Goal: Transaction & Acquisition: Purchase product/service

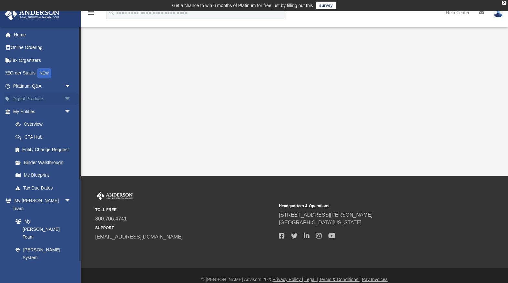
click at [66, 97] on span "arrow_drop_down" at bounding box center [71, 99] width 13 height 13
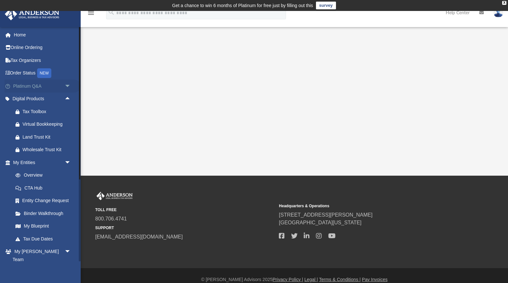
click at [69, 86] on span "arrow_drop_down" at bounding box center [71, 86] width 13 height 13
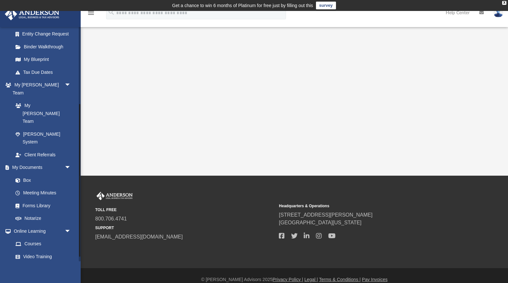
scroll to position [315, 0]
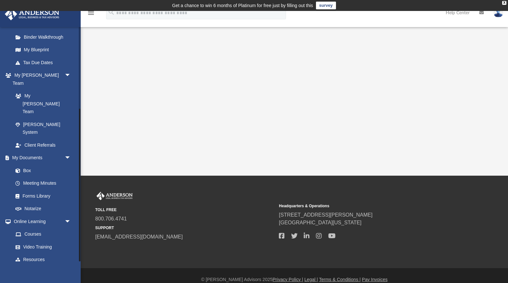
click at [25, 266] on link "Billing arrow_drop_down" at bounding box center [43, 272] width 76 height 13
click at [66, 266] on span "arrow_drop_down" at bounding box center [71, 272] width 13 height 13
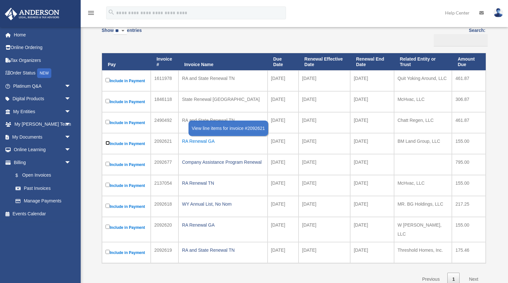
scroll to position [75, 0]
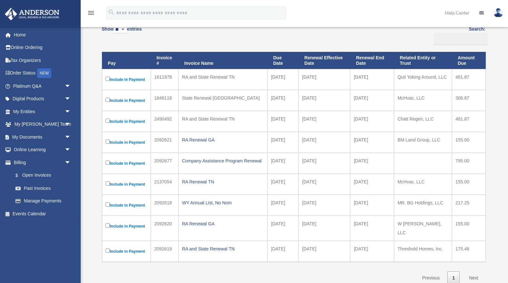
click at [107, 249] on label "Include in Payment" at bounding box center [127, 251] width 42 height 8
click at [107, 228] on label "Include in Payment" at bounding box center [127, 226] width 42 height 8
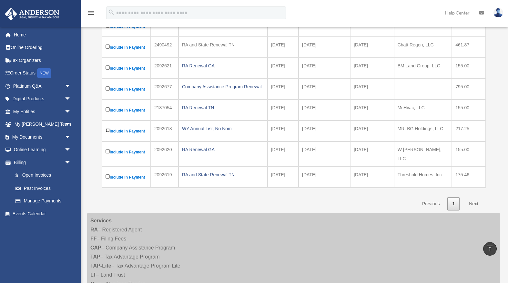
scroll to position [162, 0]
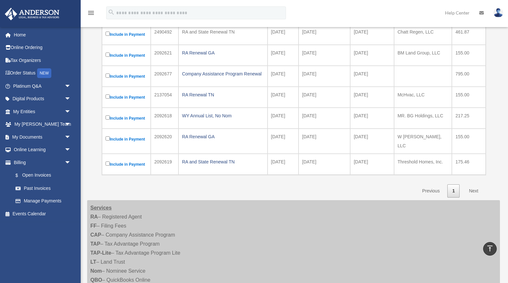
click at [477, 185] on link "Next" at bounding box center [473, 191] width 19 height 13
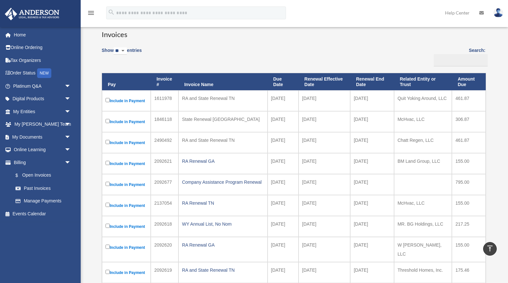
scroll to position [0, 0]
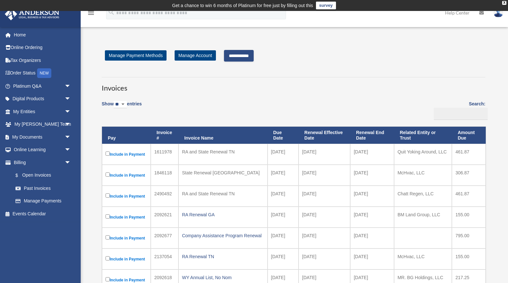
click at [250, 55] on input "**********" at bounding box center [239, 56] width 30 height 12
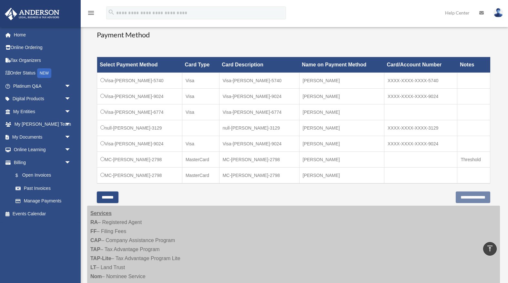
scroll to position [260, 0]
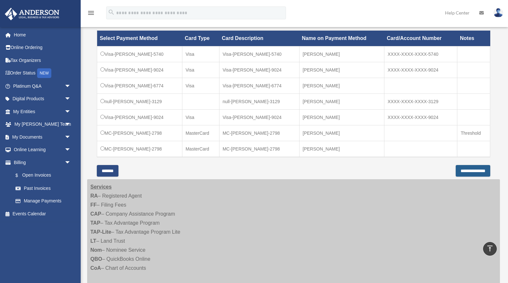
click at [482, 171] on input "**********" at bounding box center [473, 171] width 35 height 12
